Goal: Feedback & Contribution: Leave review/rating

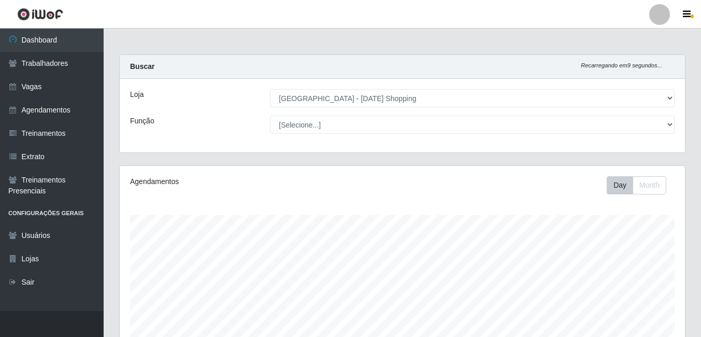
select select "471"
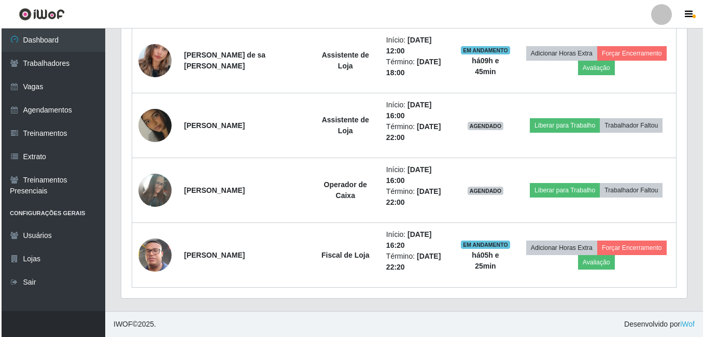
scroll to position [215, 565]
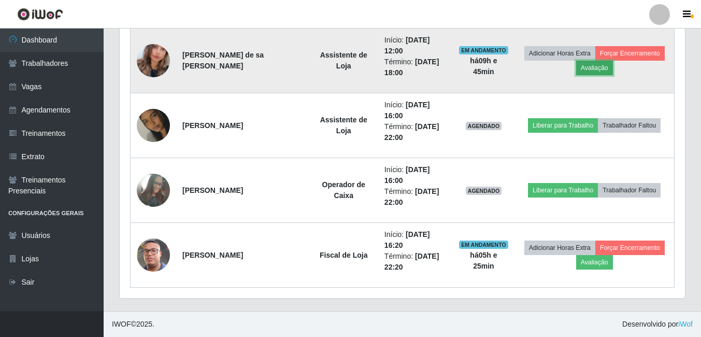
click at [592, 71] on button "Avaliação" at bounding box center [594, 68] width 37 height 15
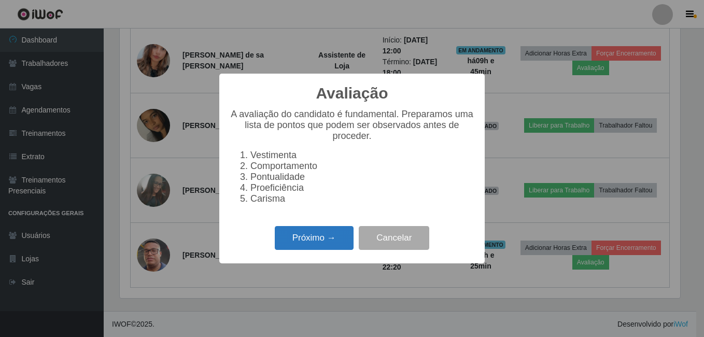
click at [334, 242] on button "Próximo →" at bounding box center [314, 238] width 79 height 24
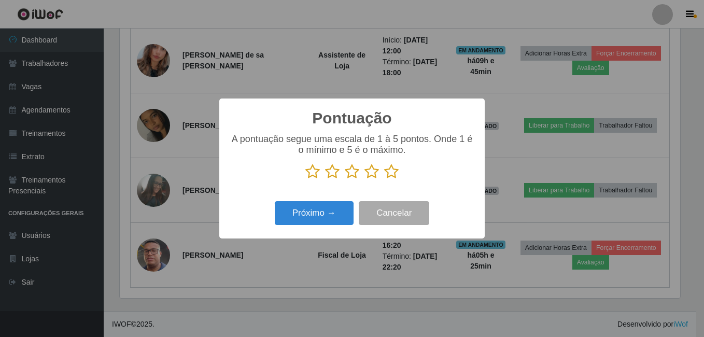
scroll to position [517878, 517532]
click at [389, 174] on icon at bounding box center [391, 172] width 15 height 16
click at [384, 179] on input "radio" at bounding box center [384, 179] width 0 height 0
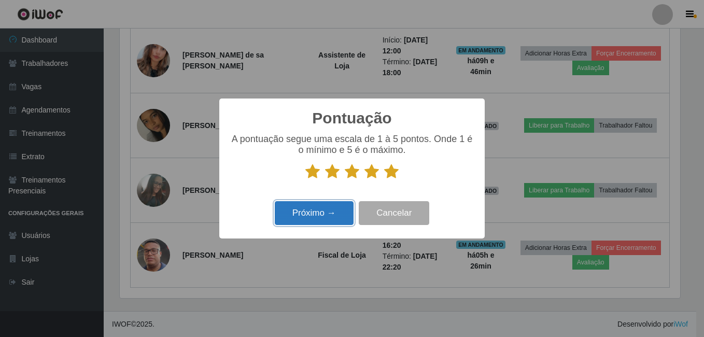
click at [333, 213] on button "Próximo →" at bounding box center [314, 213] width 79 height 24
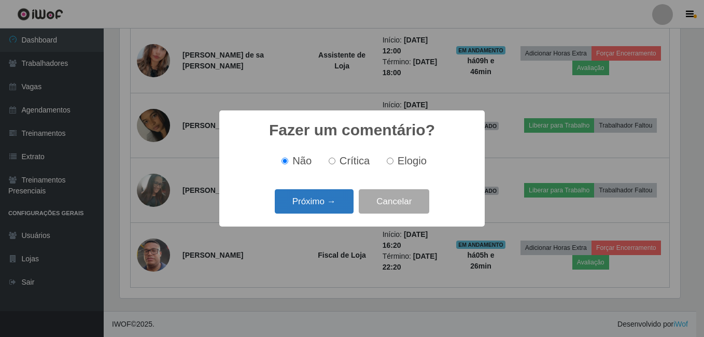
click at [336, 202] on button "Próximo →" at bounding box center [314, 201] width 79 height 24
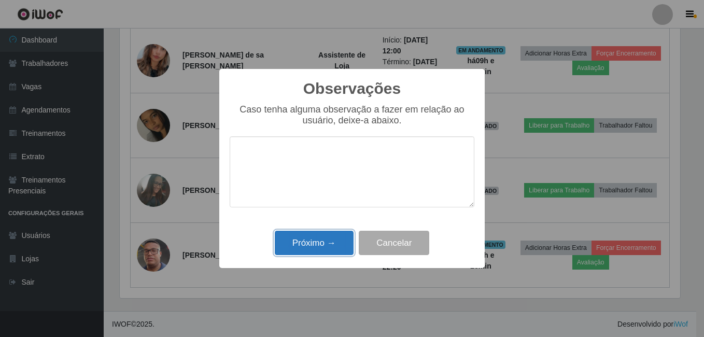
click at [327, 244] on button "Próximo →" at bounding box center [314, 243] width 79 height 24
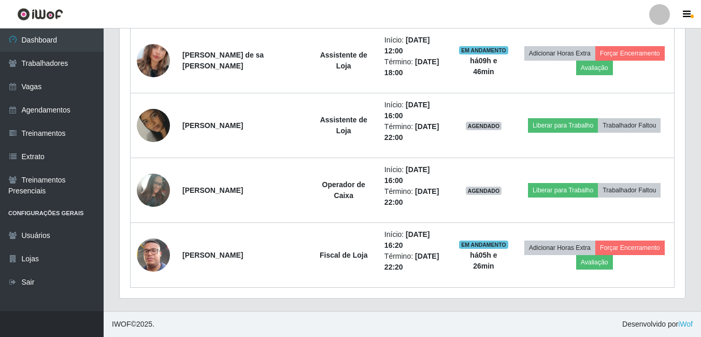
scroll to position [215, 565]
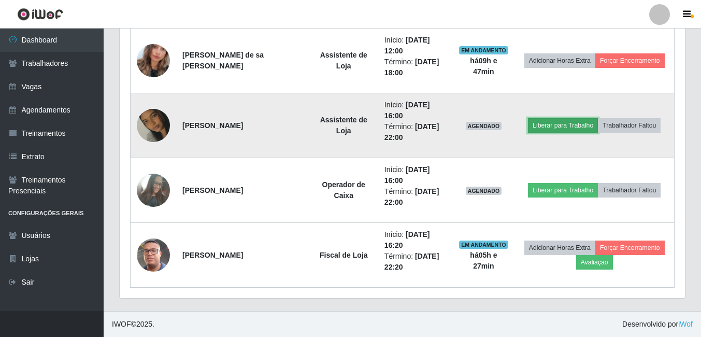
click at [557, 121] on button "Liberar para Trabalho" at bounding box center [563, 125] width 70 height 15
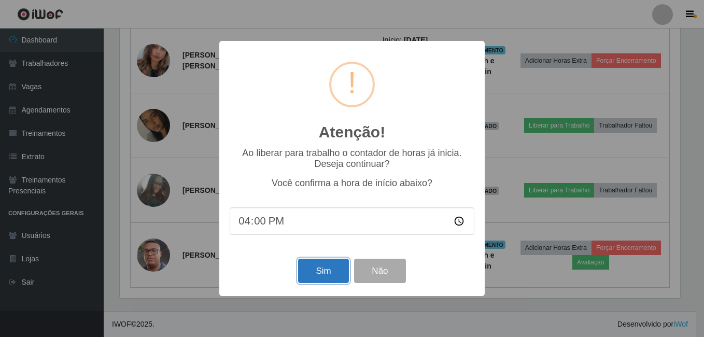
click at [340, 271] on button "Sim" at bounding box center [323, 271] width 50 height 24
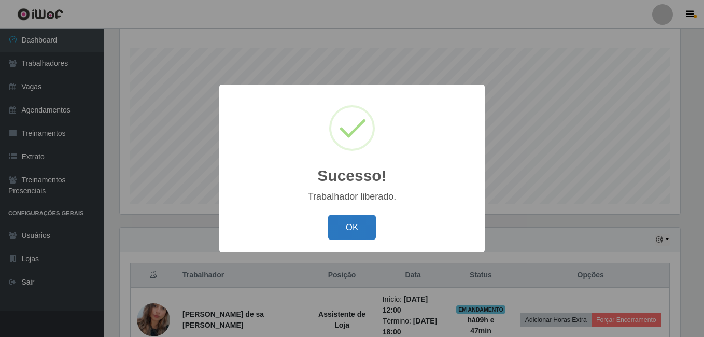
click at [350, 229] on button "OK" at bounding box center [352, 227] width 48 height 24
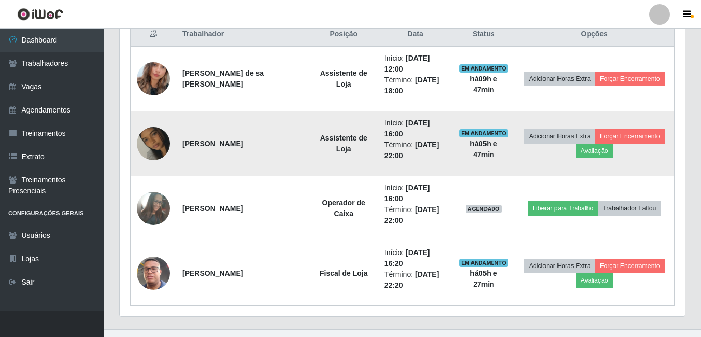
scroll to position [426, 0]
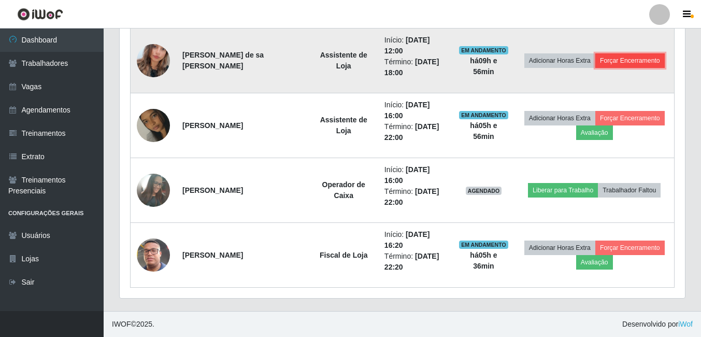
click at [624, 62] on button "Forçar Encerramento" at bounding box center [629, 60] width 69 height 15
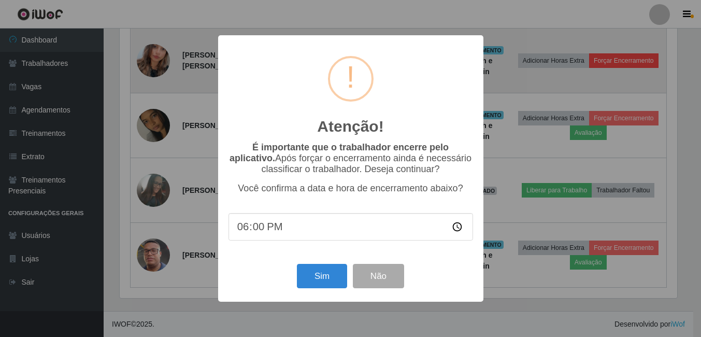
scroll to position [215, 560]
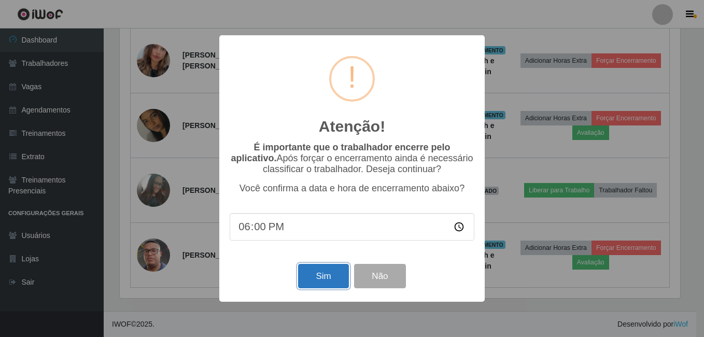
click at [331, 281] on button "Sim" at bounding box center [323, 276] width 50 height 24
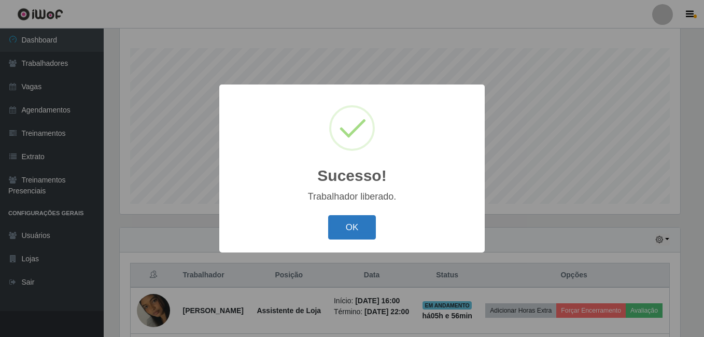
click at [344, 235] on button "OK" at bounding box center [352, 227] width 48 height 24
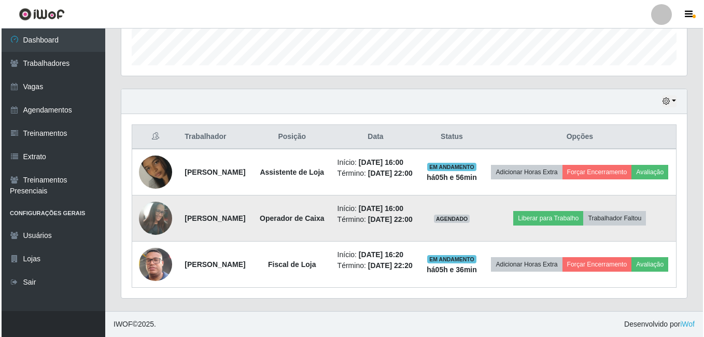
scroll to position [361, 0]
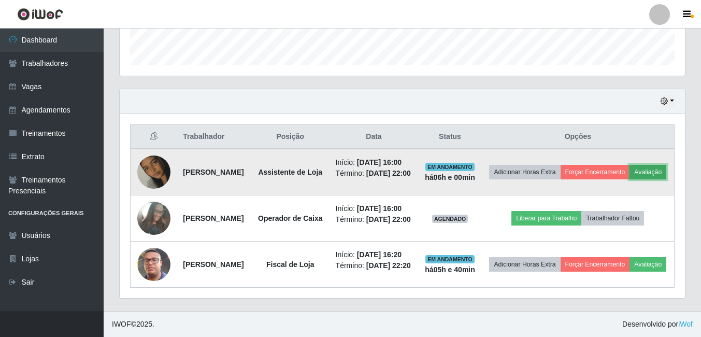
click at [629, 165] on button "Avaliação" at bounding box center [647, 172] width 37 height 15
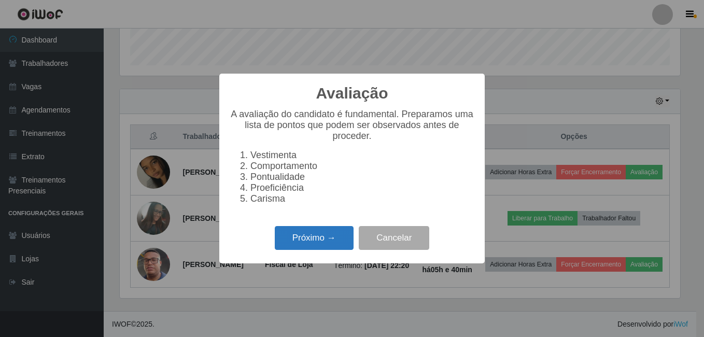
click at [311, 246] on button "Próximo →" at bounding box center [314, 238] width 79 height 24
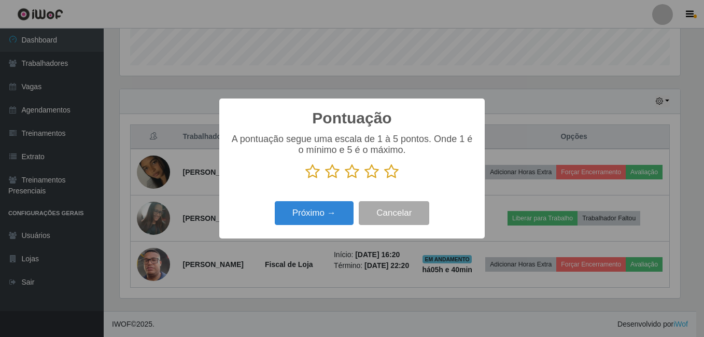
drag, startPoint x: 313, startPoint y: 174, endPoint x: 318, endPoint y: 193, distance: 19.9
click at [312, 175] on icon at bounding box center [312, 172] width 15 height 16
click at [305, 179] on input "radio" at bounding box center [305, 179] width 0 height 0
click at [325, 213] on button "Próximo →" at bounding box center [314, 213] width 79 height 24
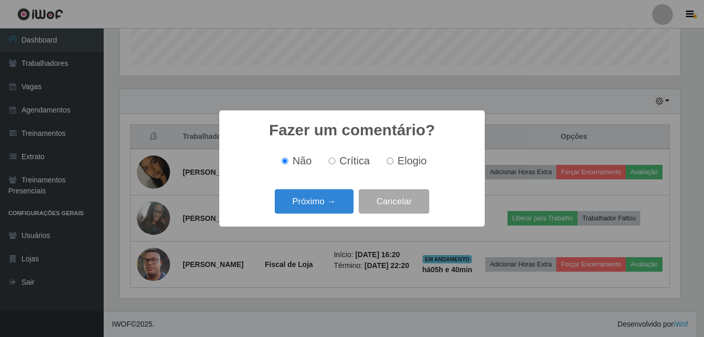
click at [348, 165] on span "Crítica" at bounding box center [354, 160] width 31 height 11
click at [335, 164] on input "Crítica" at bounding box center [331, 161] width 7 height 7
radio input "true"
click at [337, 203] on button "Próximo →" at bounding box center [314, 201] width 79 height 24
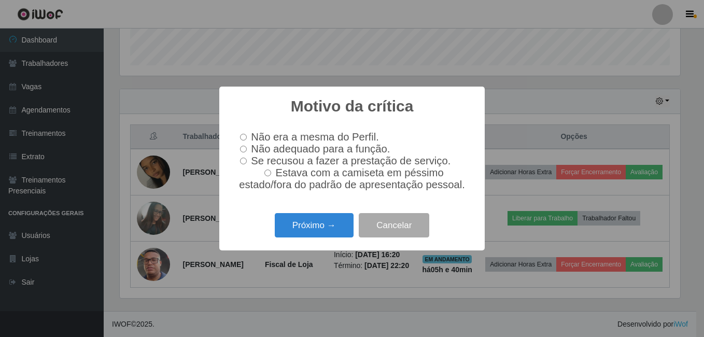
click at [252, 149] on span "Não adequado para a função." at bounding box center [320, 148] width 139 height 11
click at [247, 149] on input "Não adequado para a função." at bounding box center [243, 149] width 7 height 7
radio input "true"
click at [244, 161] on input "Se recusou a fazer a prestação de serviço." at bounding box center [243, 161] width 7 height 7
radio input "true"
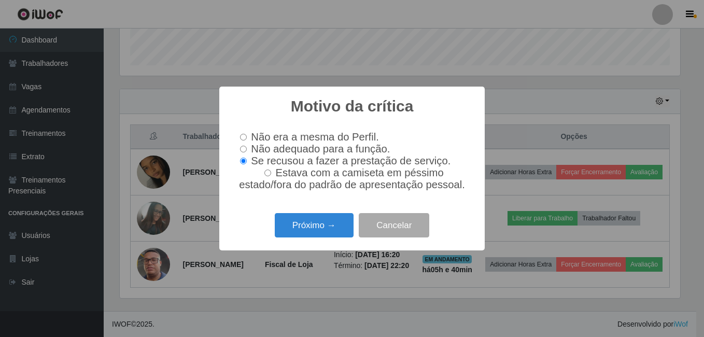
click at [244, 150] on input "Não adequado para a função." at bounding box center [243, 149] width 7 height 7
radio input "true"
click at [322, 232] on button "Próximo →" at bounding box center [314, 225] width 79 height 24
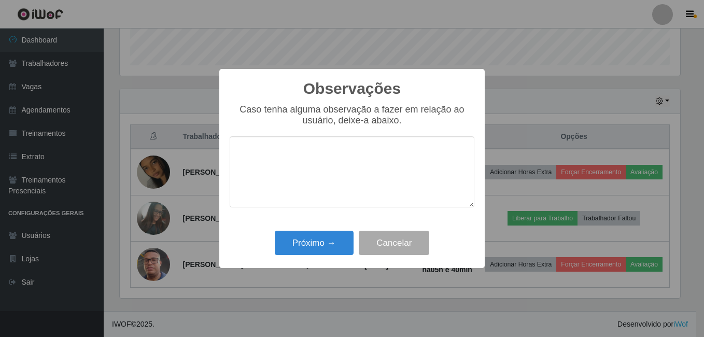
click at [517, 44] on div "Observações × Caso tenha alguma observação a fazer em relação ao usuário, deixe…" at bounding box center [352, 168] width 704 height 337
click at [267, 167] on textarea at bounding box center [352, 171] width 245 height 71
type textarea "t"
click at [351, 155] on textarea "Tem preguiça em fazer afunção" at bounding box center [352, 171] width 245 height 71
click at [386, 156] on textarea "Tem preguiça em fazer a função" at bounding box center [352, 171] width 245 height 71
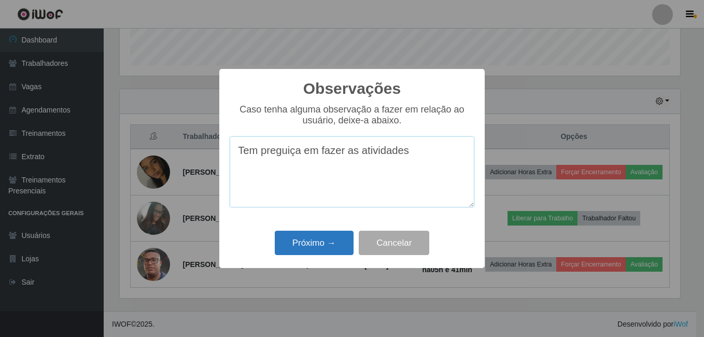
type textarea "Tem preguiça em fazer as atividades"
click at [324, 247] on button "Próximo →" at bounding box center [314, 243] width 79 height 24
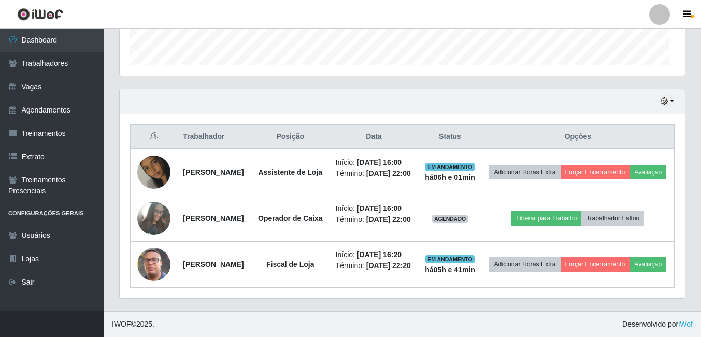
scroll to position [215, 565]
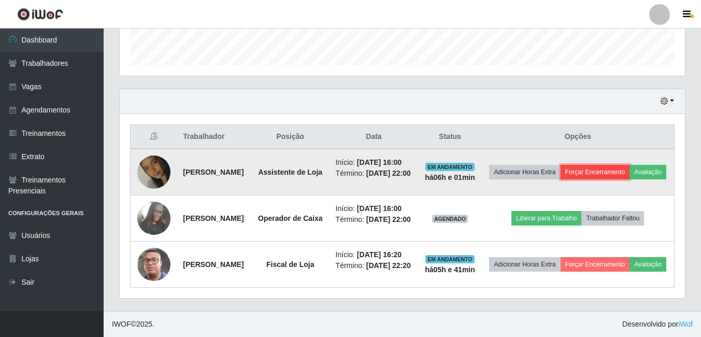
click at [622, 165] on button "Forçar Encerramento" at bounding box center [595, 172] width 69 height 15
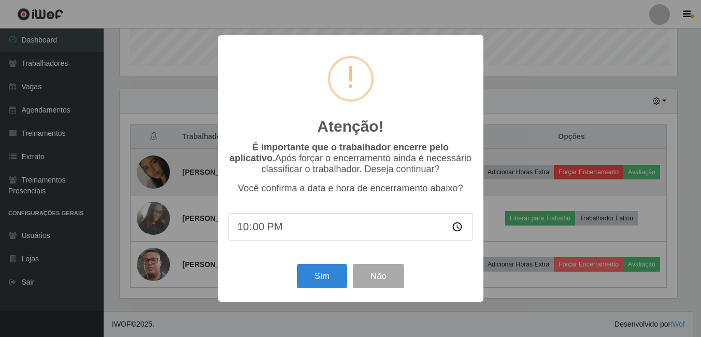
scroll to position [215, 560]
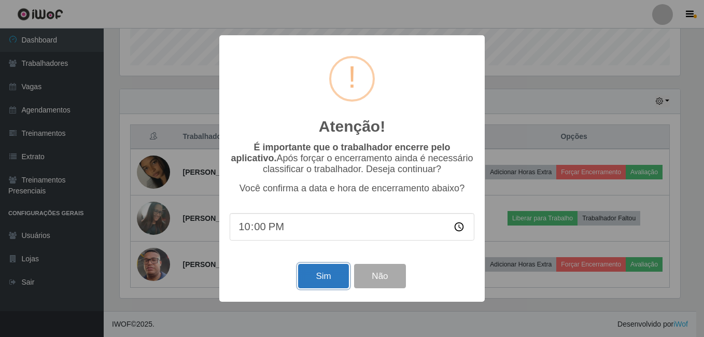
click at [318, 284] on button "Sim" at bounding box center [323, 276] width 50 height 24
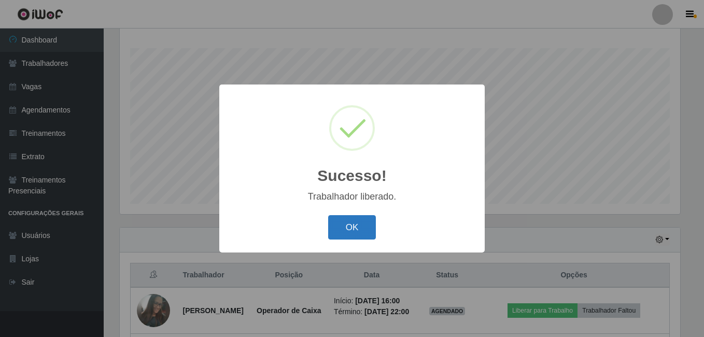
click at [362, 223] on button "OK" at bounding box center [352, 227] width 48 height 24
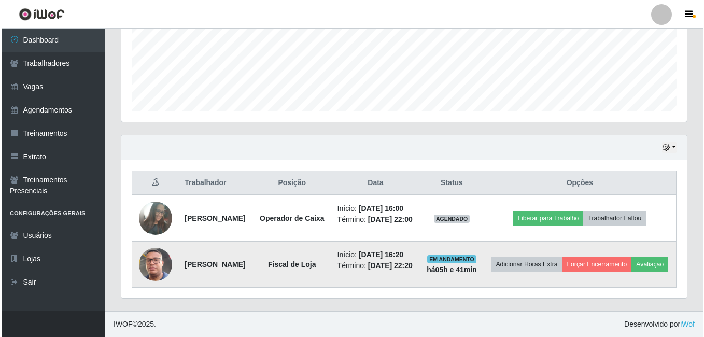
scroll to position [296, 0]
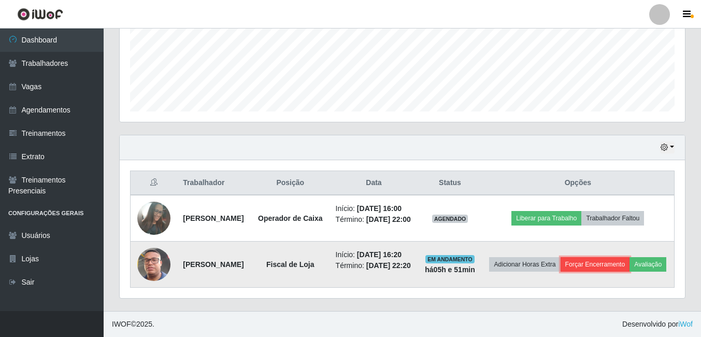
click at [628, 257] on button "Forçar Encerramento" at bounding box center [595, 264] width 69 height 15
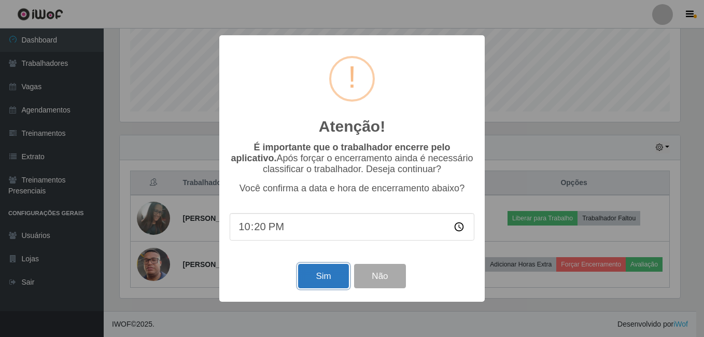
click at [325, 280] on button "Sim" at bounding box center [323, 276] width 50 height 24
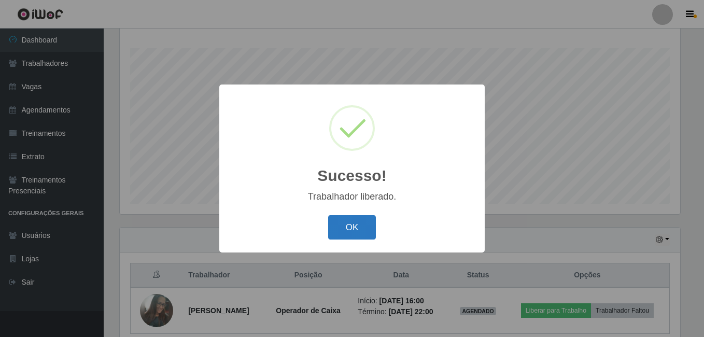
click at [359, 233] on button "OK" at bounding box center [352, 227] width 48 height 24
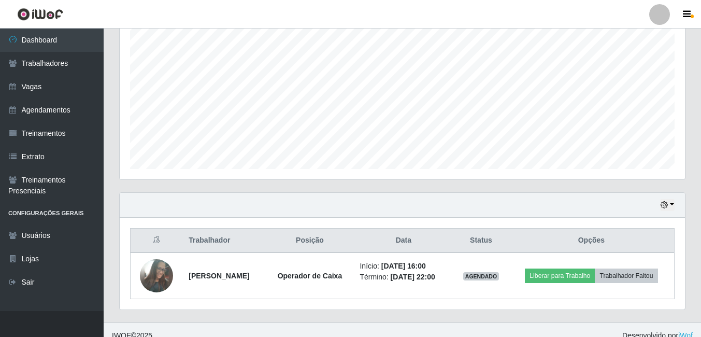
scroll to position [221, 0]
